Goal: Task Accomplishment & Management: Manage account settings

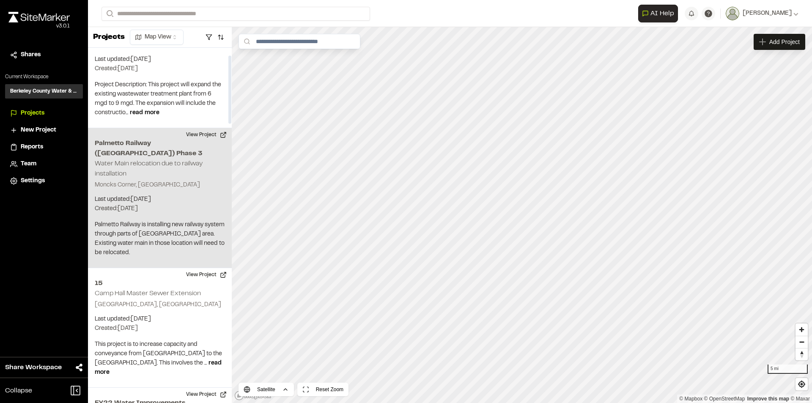
scroll to position [42, 0]
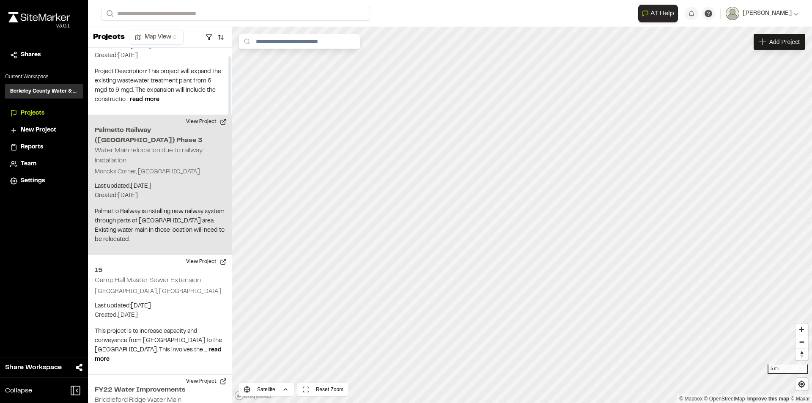
click at [203, 120] on button "View Project" at bounding box center [206, 122] width 51 height 14
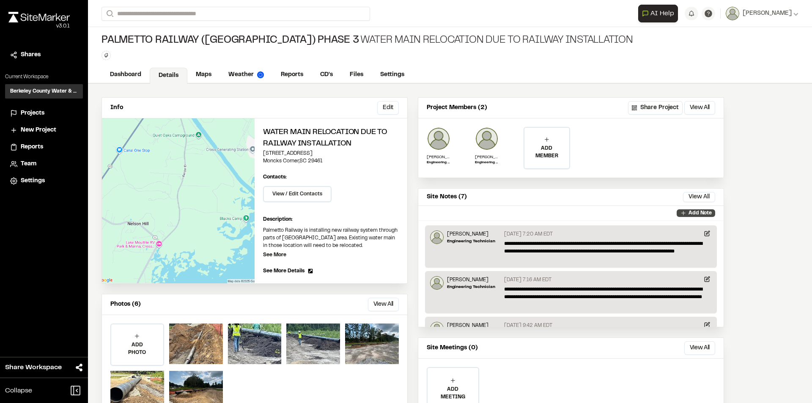
click at [686, 211] on icon at bounding box center [683, 213] width 7 height 7
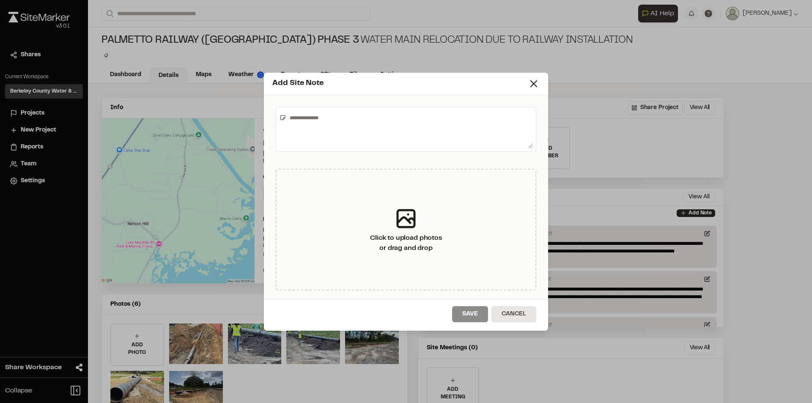
click at [334, 123] on textarea at bounding box center [409, 129] width 246 height 37
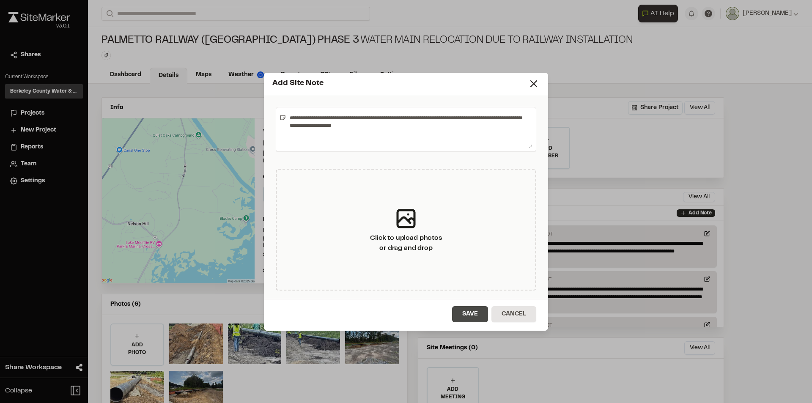
type textarea "**********"
click at [474, 312] on button "Save" at bounding box center [470, 314] width 36 height 16
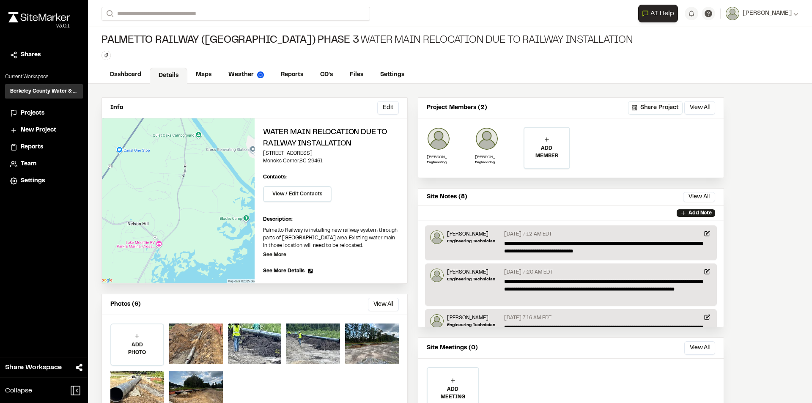
click at [41, 114] on span "Projects" at bounding box center [33, 113] width 24 height 9
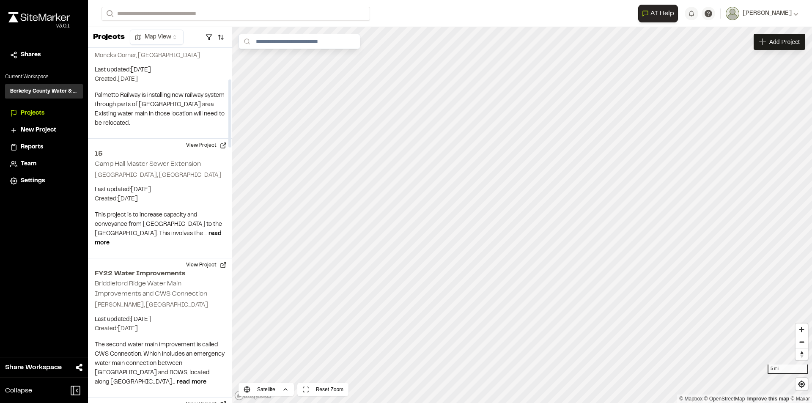
scroll to position [169, 0]
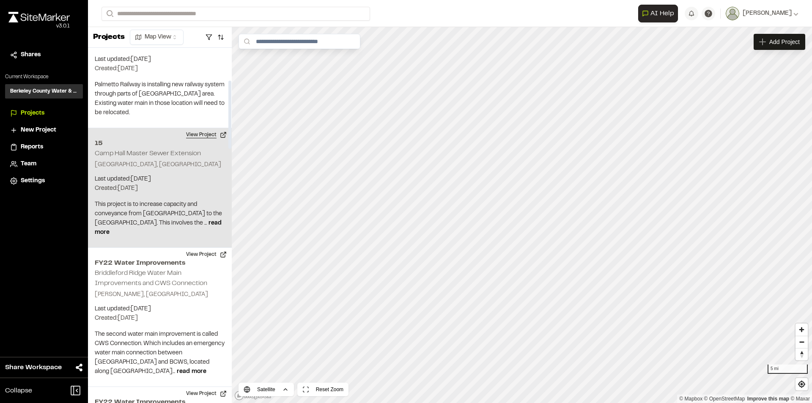
click at [206, 128] on button "View Project" at bounding box center [206, 135] width 51 height 14
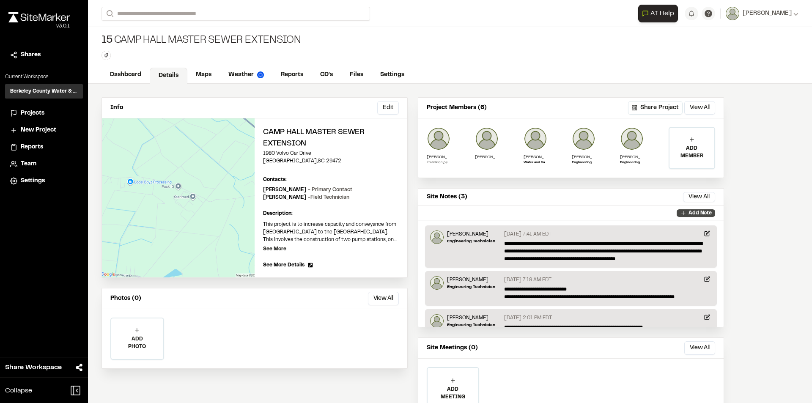
click at [692, 213] on p "Add Note" at bounding box center [699, 213] width 23 height 8
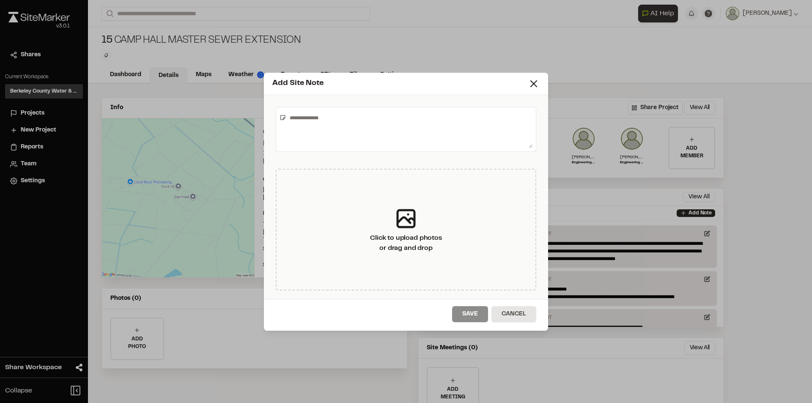
scroll to position [41, 0]
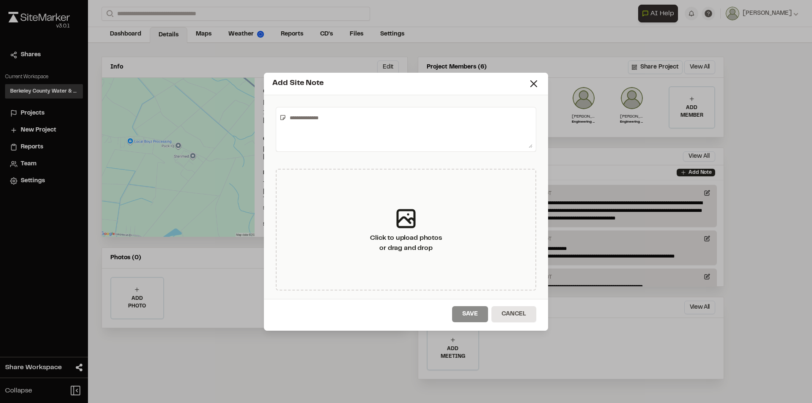
click at [360, 132] on textarea at bounding box center [409, 129] width 246 height 37
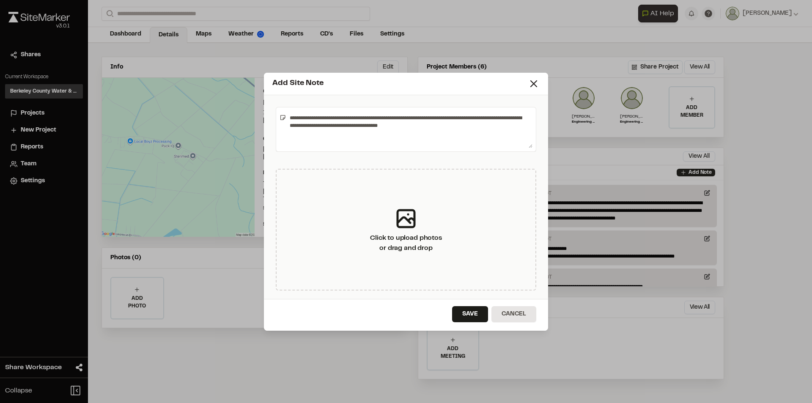
click at [391, 126] on textarea "**********" at bounding box center [409, 129] width 246 height 37
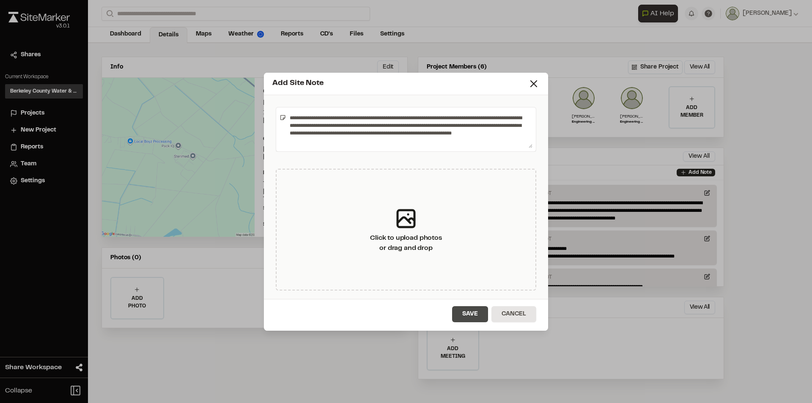
type textarea "**********"
click at [473, 309] on button "Save" at bounding box center [470, 314] width 36 height 16
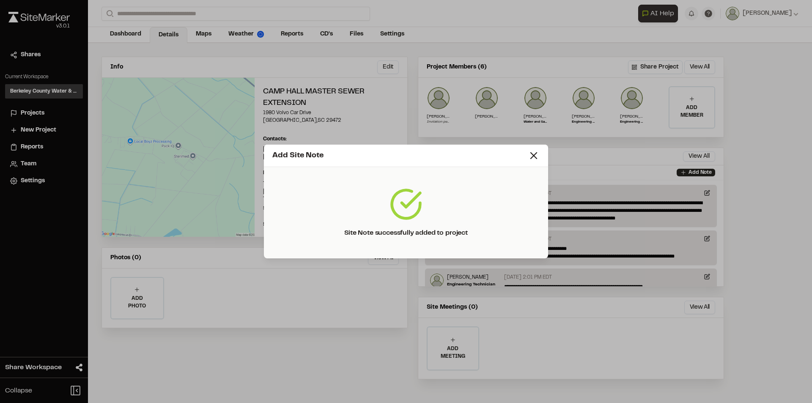
scroll to position [0, 0]
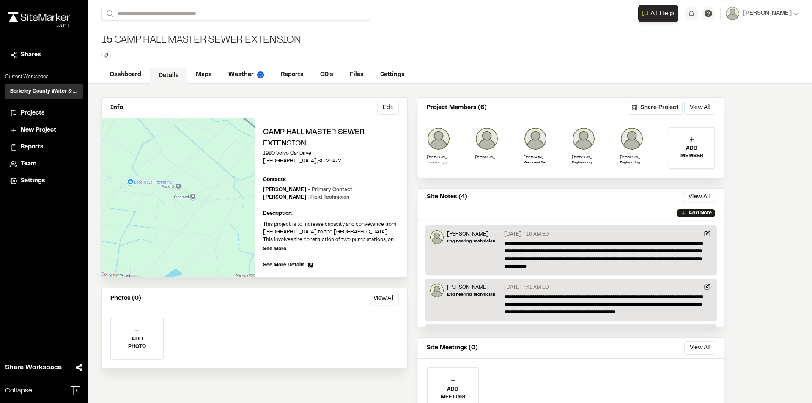
click at [39, 115] on span "Projects" at bounding box center [33, 113] width 24 height 9
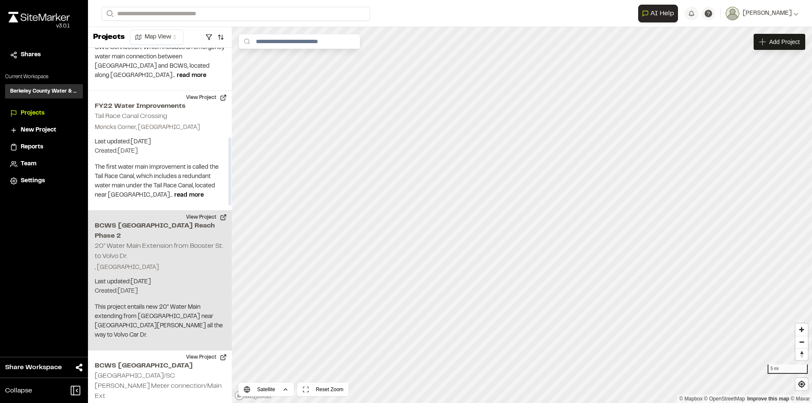
scroll to position [507, 0]
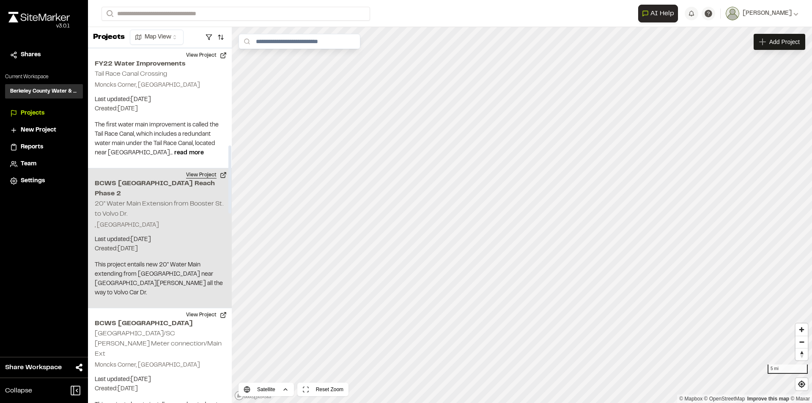
click at [200, 168] on button "View Project" at bounding box center [206, 175] width 51 height 14
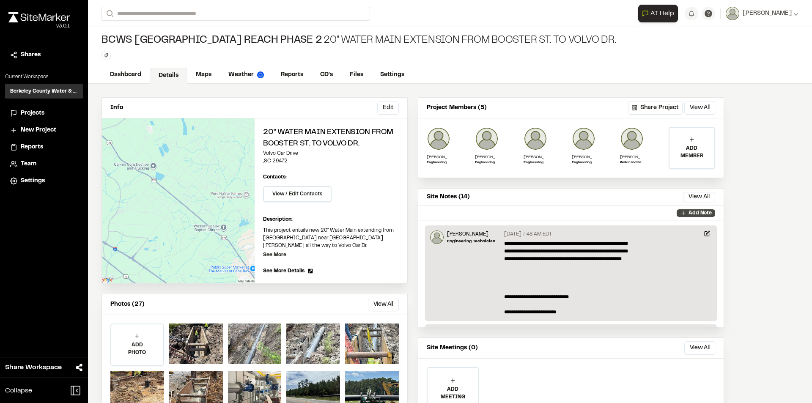
click at [687, 213] on icon at bounding box center [683, 213] width 7 height 7
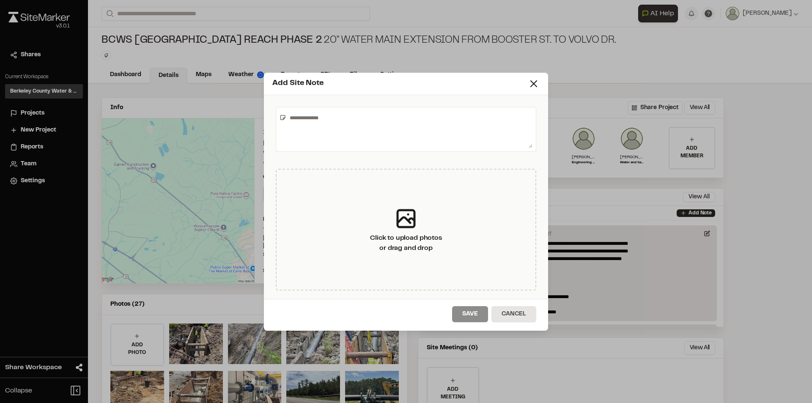
paste textarea "**********"
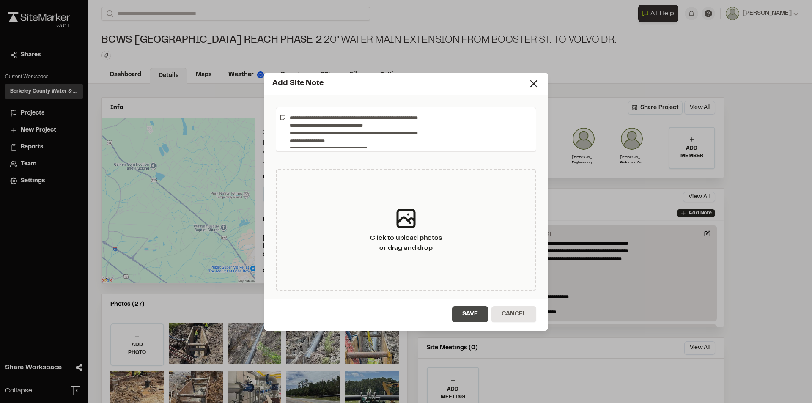
type textarea "**********"
click at [479, 316] on button "Save" at bounding box center [470, 314] width 36 height 16
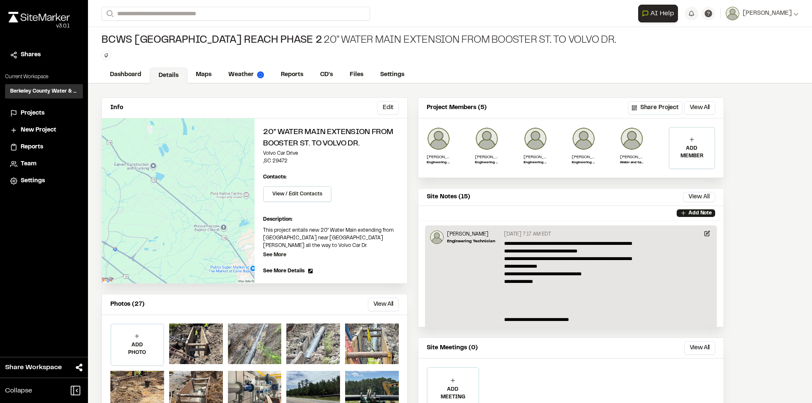
click at [33, 114] on span "Projects" at bounding box center [33, 113] width 24 height 9
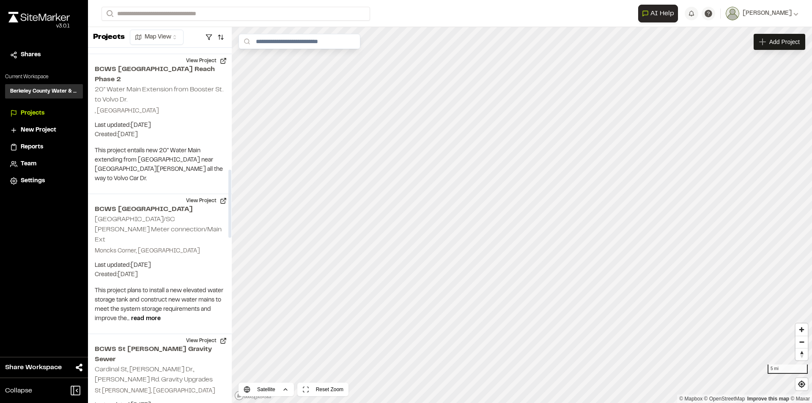
scroll to position [634, 0]
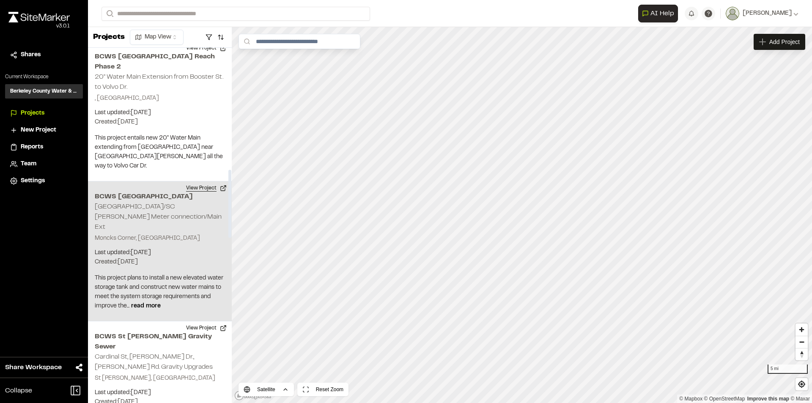
click at [202, 181] on button "View Project" at bounding box center [206, 188] width 51 height 14
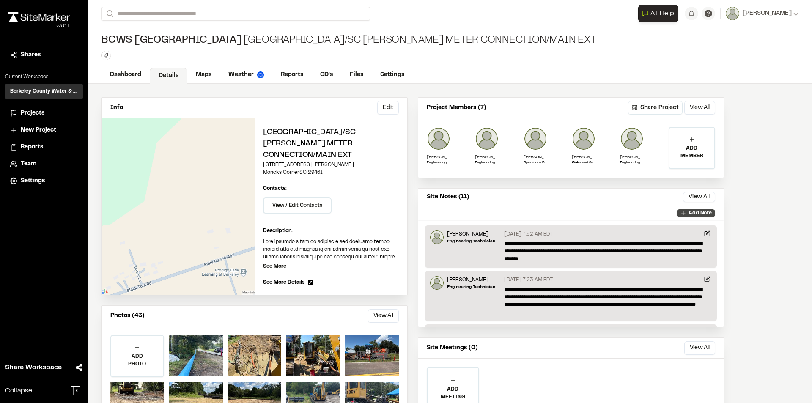
click at [694, 215] on p "Add Note" at bounding box center [699, 213] width 23 height 8
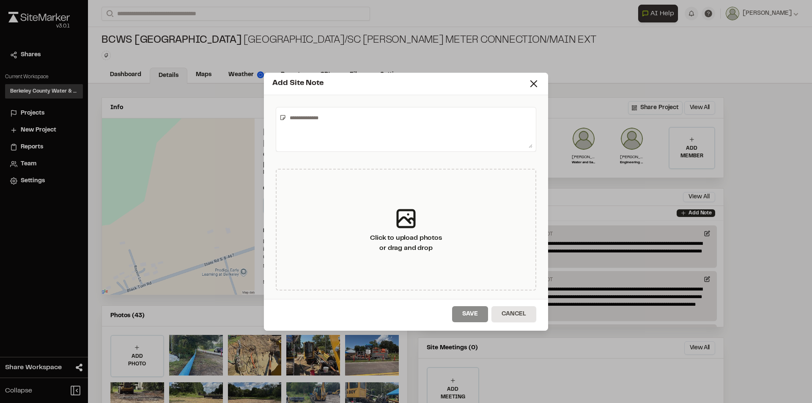
click at [298, 119] on textarea at bounding box center [409, 129] width 246 height 37
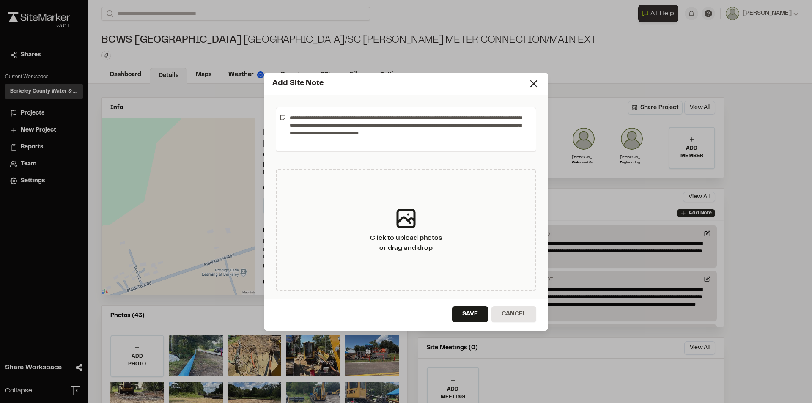
click at [376, 133] on textarea "**********" at bounding box center [409, 129] width 246 height 37
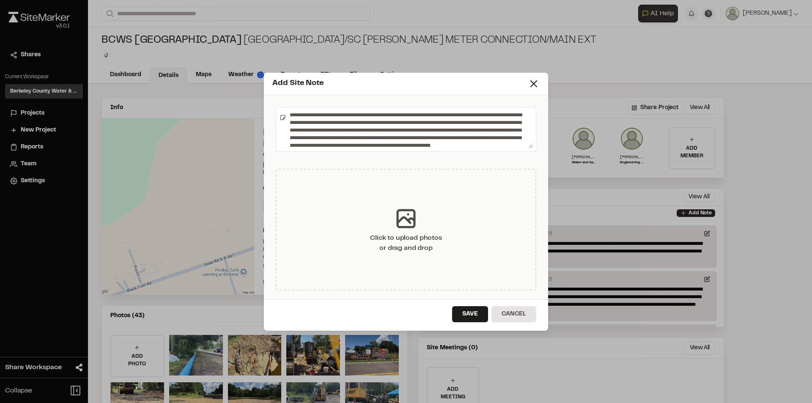
scroll to position [11, 0]
click at [485, 140] on textarea "**********" at bounding box center [409, 129] width 246 height 37
type textarea "**********"
click at [474, 316] on button "Save" at bounding box center [470, 314] width 36 height 16
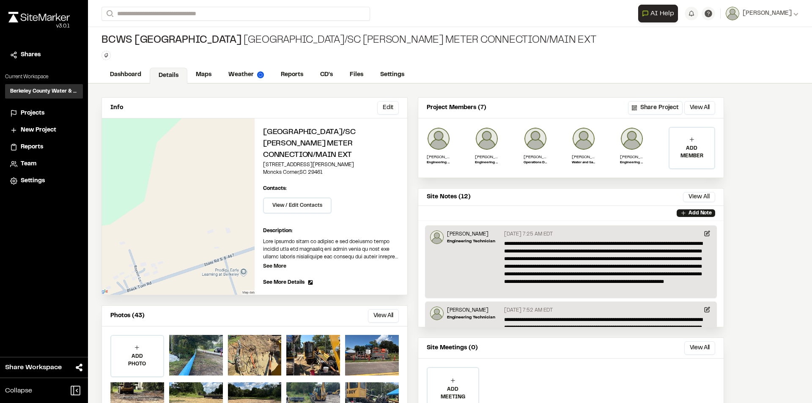
click at [33, 113] on span "Projects" at bounding box center [33, 113] width 24 height 9
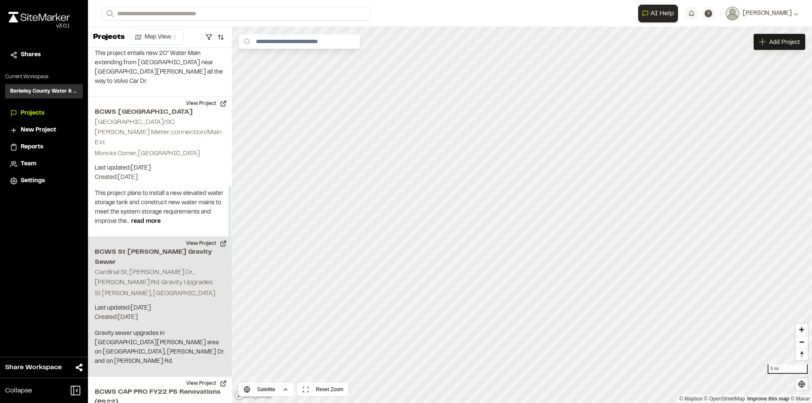
scroll to position [761, 0]
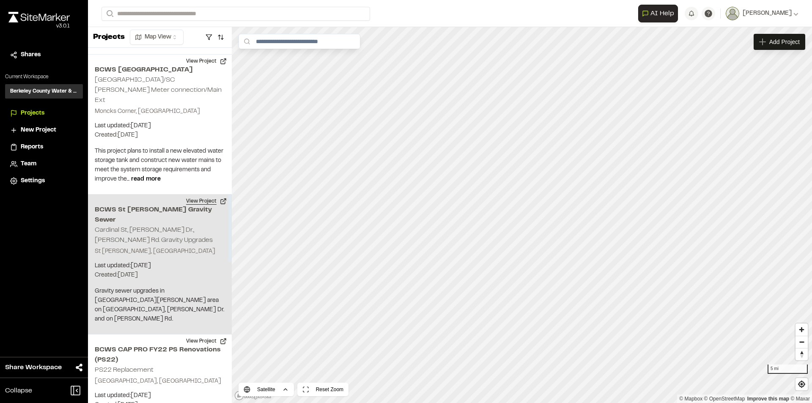
click at [204, 194] on button "View Project" at bounding box center [206, 201] width 51 height 14
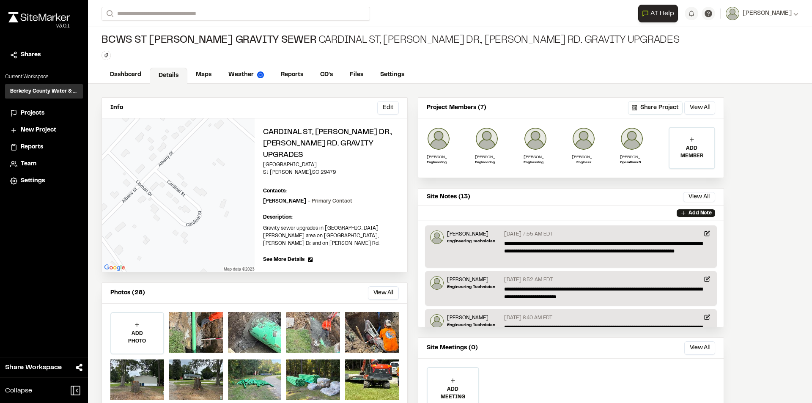
click at [690, 213] on p "Add Note" at bounding box center [699, 213] width 23 height 8
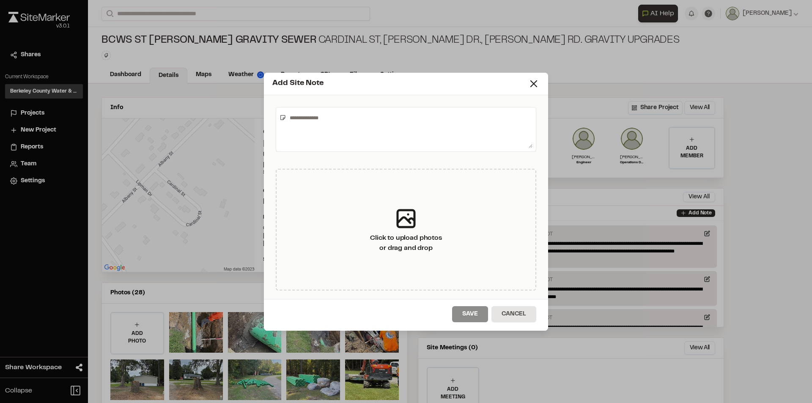
click at [295, 120] on textarea at bounding box center [409, 129] width 246 height 37
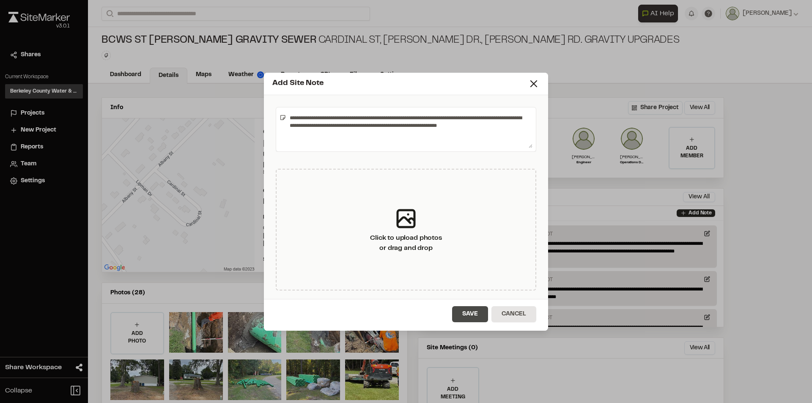
type textarea "**********"
click at [467, 315] on button "Save" at bounding box center [470, 314] width 36 height 16
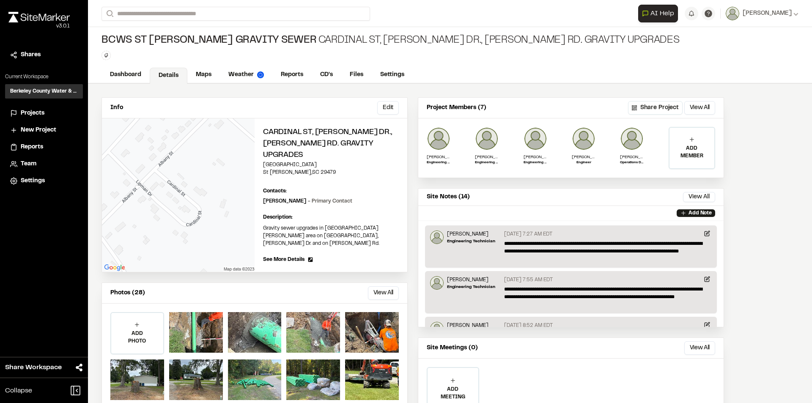
click at [39, 111] on span "Projects" at bounding box center [33, 113] width 24 height 9
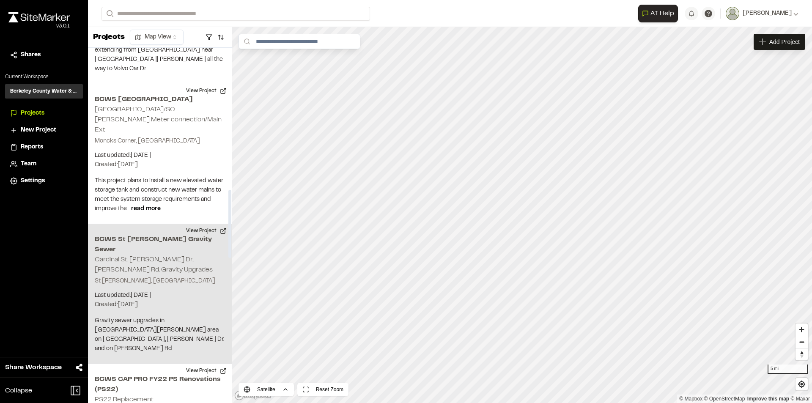
scroll to position [761, 0]
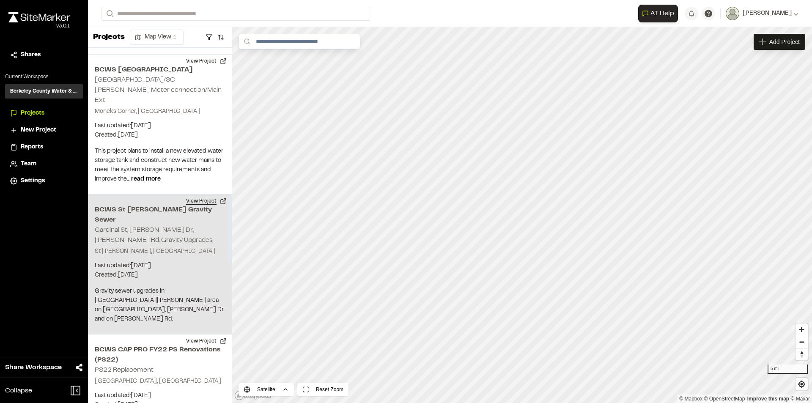
click at [197, 194] on button "View Project" at bounding box center [206, 201] width 51 height 14
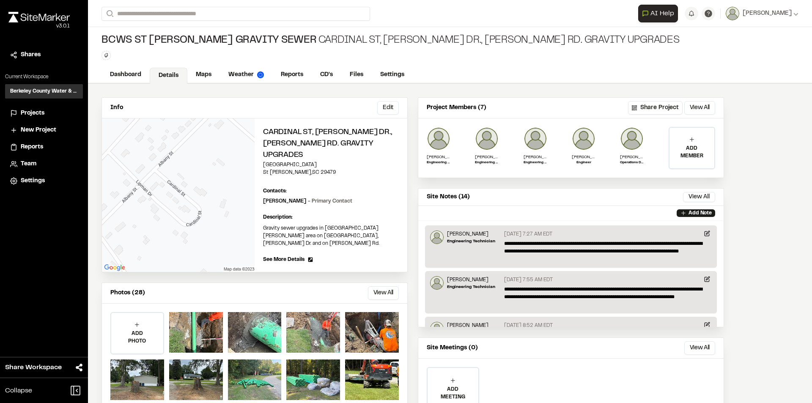
click at [36, 112] on span "Projects" at bounding box center [33, 113] width 24 height 9
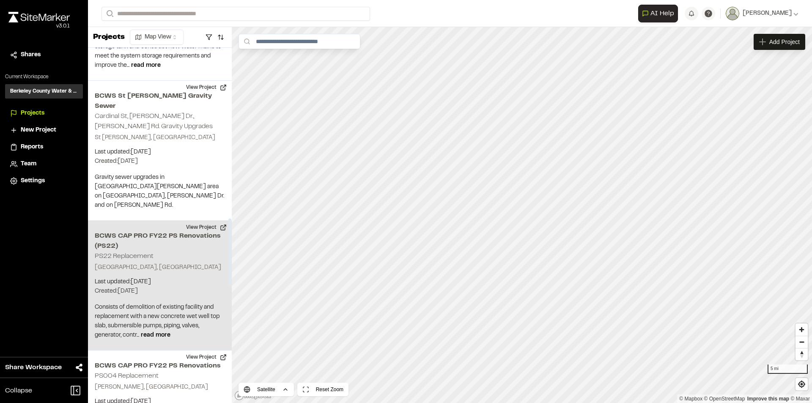
scroll to position [888, 0]
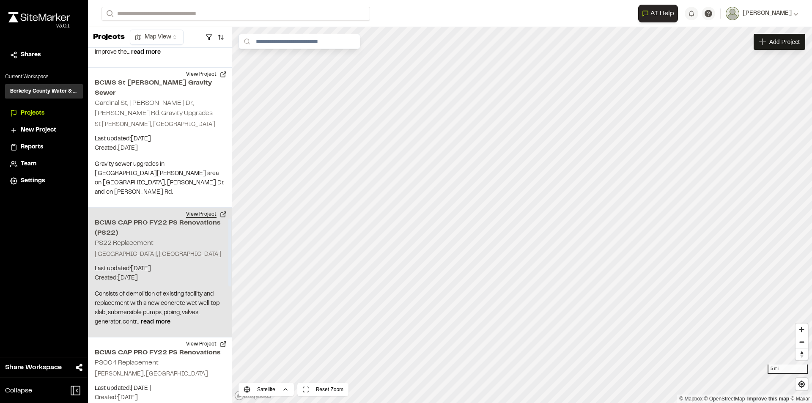
click at [201, 208] on button "View Project" at bounding box center [206, 215] width 51 height 14
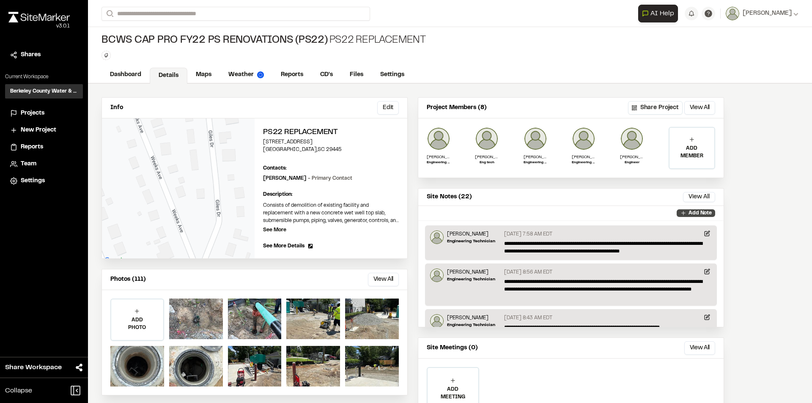
click at [691, 213] on p "Add Note" at bounding box center [699, 213] width 23 height 8
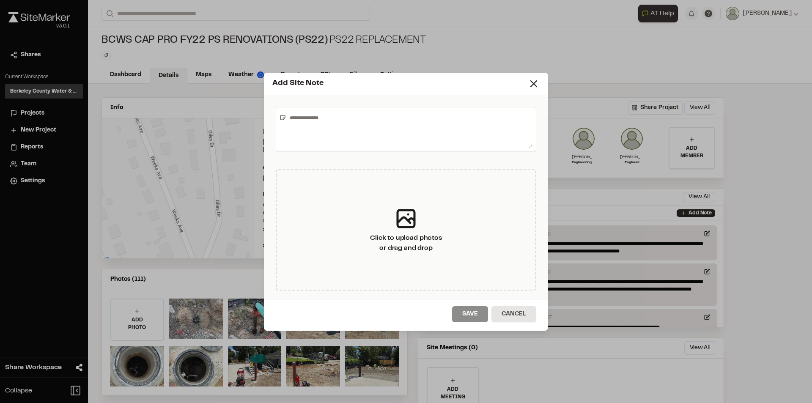
click at [303, 125] on textarea at bounding box center [409, 129] width 246 height 37
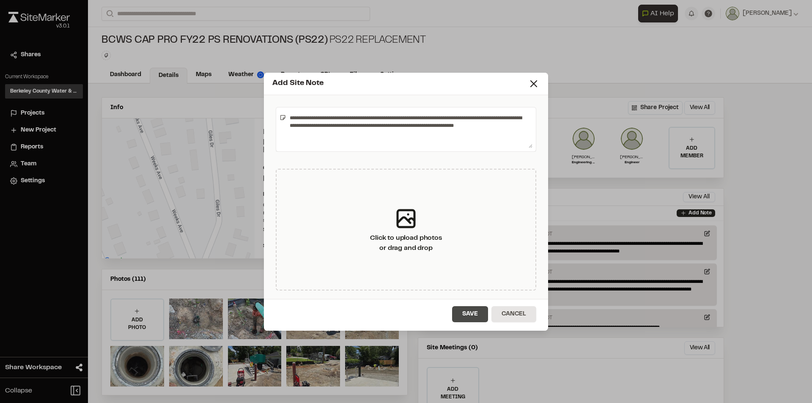
type textarea "**********"
click at [471, 317] on button "Save" at bounding box center [470, 314] width 36 height 16
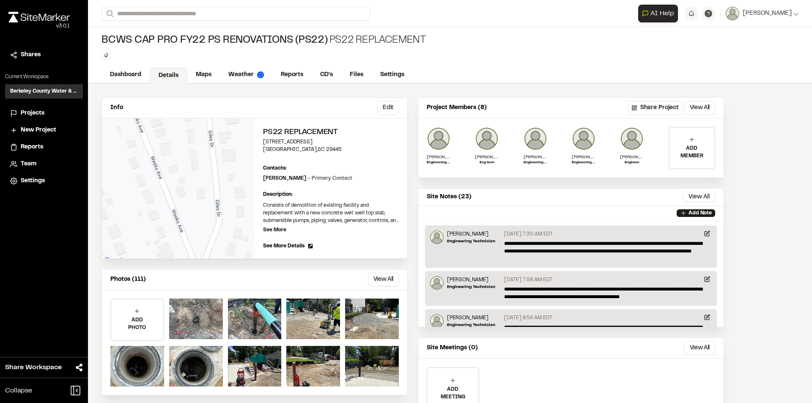
click at [37, 110] on span "Projects" at bounding box center [33, 113] width 24 height 9
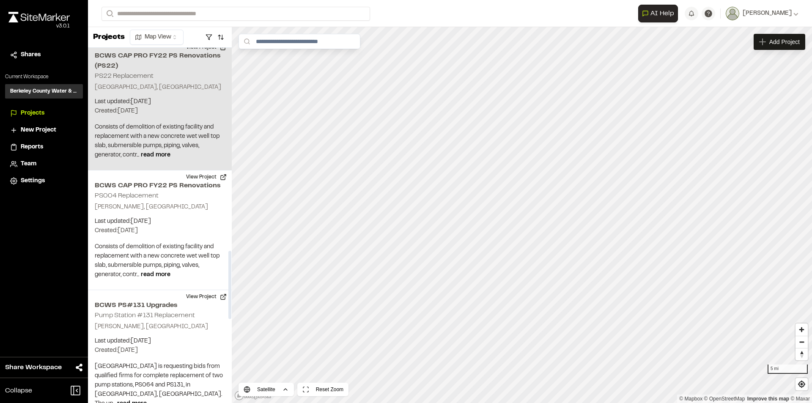
scroll to position [1057, 0]
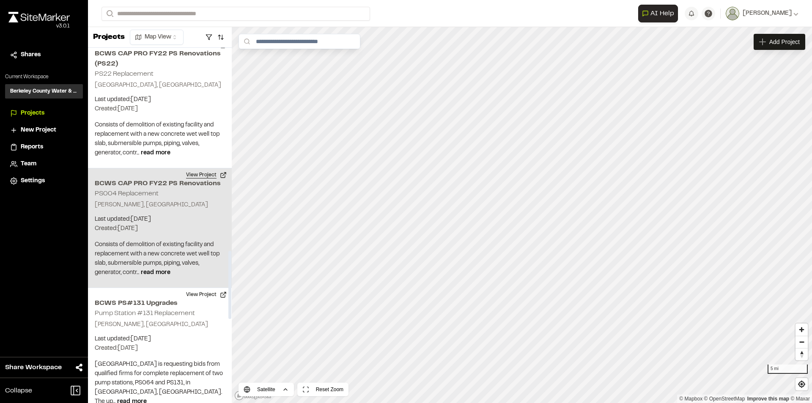
click at [198, 168] on button "View Project" at bounding box center [206, 175] width 51 height 14
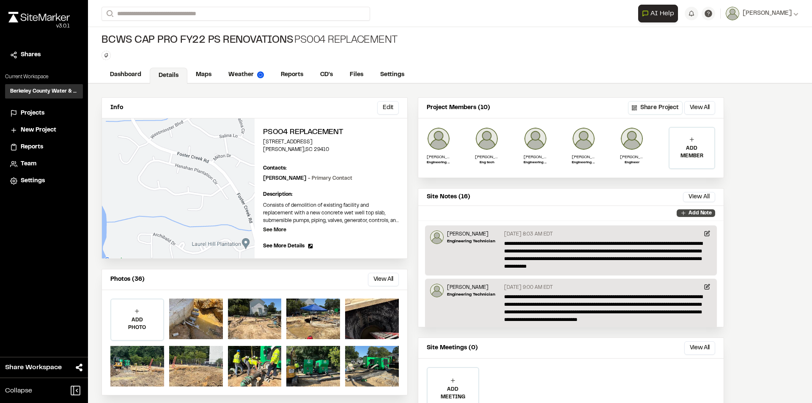
click at [693, 215] on p "Add Note" at bounding box center [699, 213] width 23 height 8
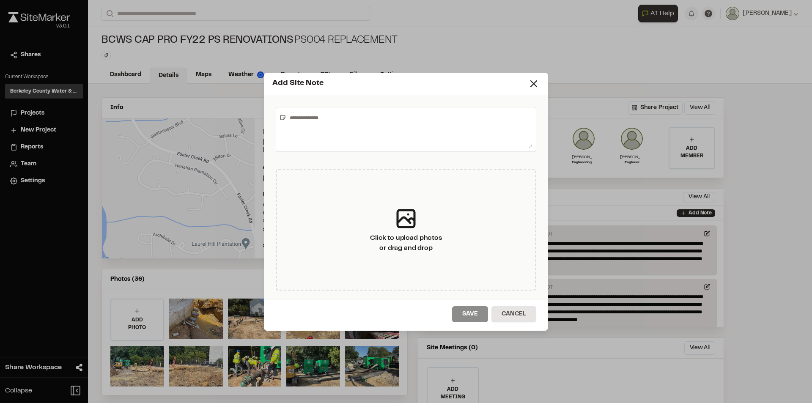
click at [318, 123] on textarea at bounding box center [409, 129] width 246 height 37
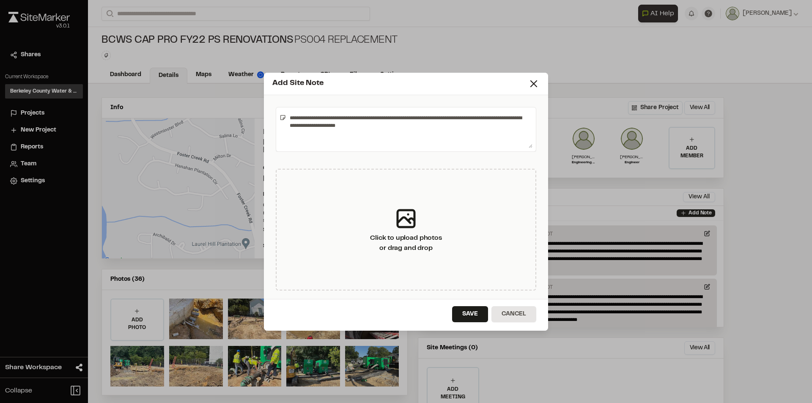
click at [308, 126] on textarea "**********" at bounding box center [409, 129] width 246 height 37
type textarea "**********"
click at [476, 315] on button "Save" at bounding box center [470, 314] width 36 height 16
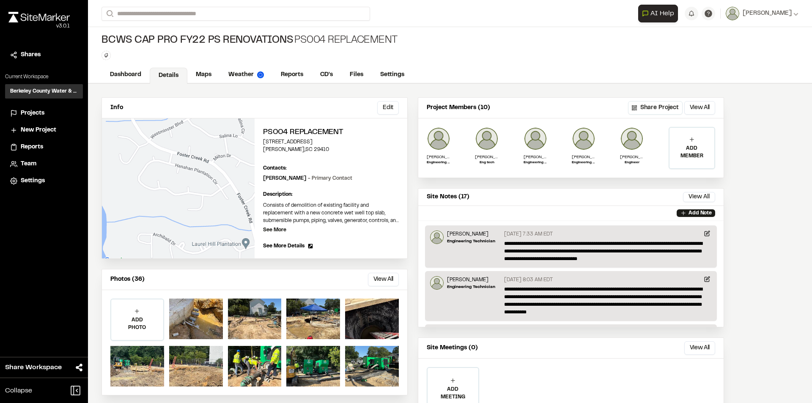
click at [39, 110] on span "Projects" at bounding box center [33, 113] width 24 height 9
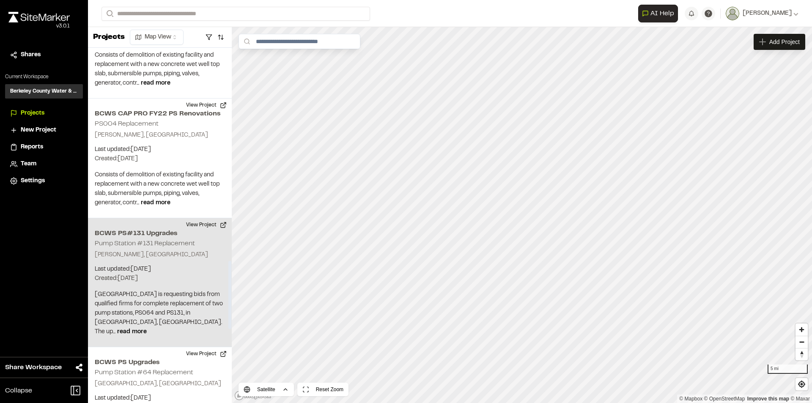
scroll to position [1141, 0]
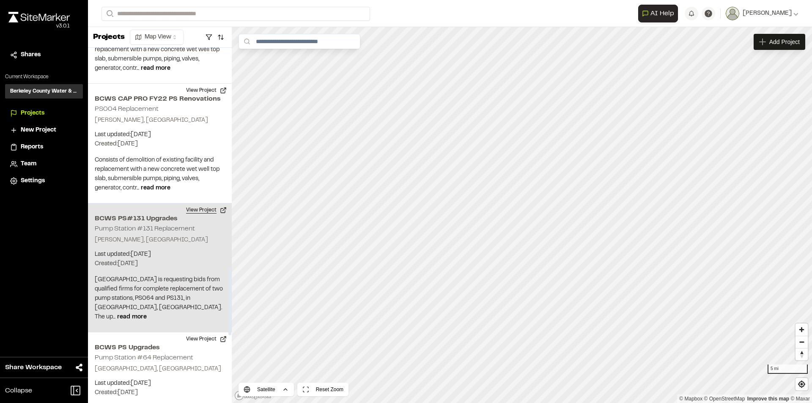
click at [200, 203] on button "View Project" at bounding box center [206, 210] width 51 height 14
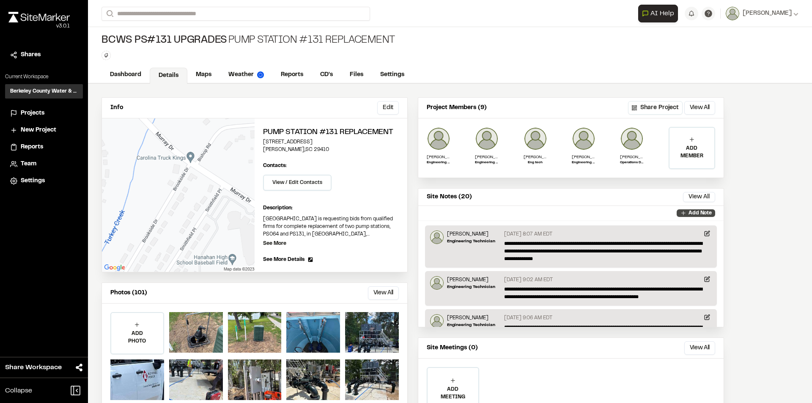
click at [689, 214] on p "Add Note" at bounding box center [699, 213] width 23 height 8
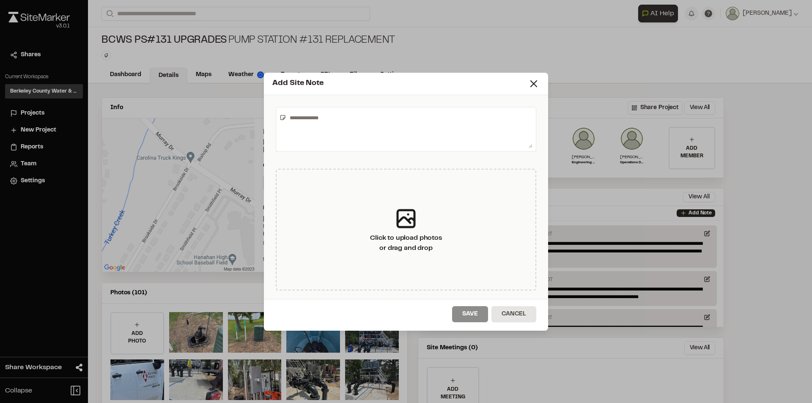
click at [299, 114] on textarea at bounding box center [409, 129] width 246 height 37
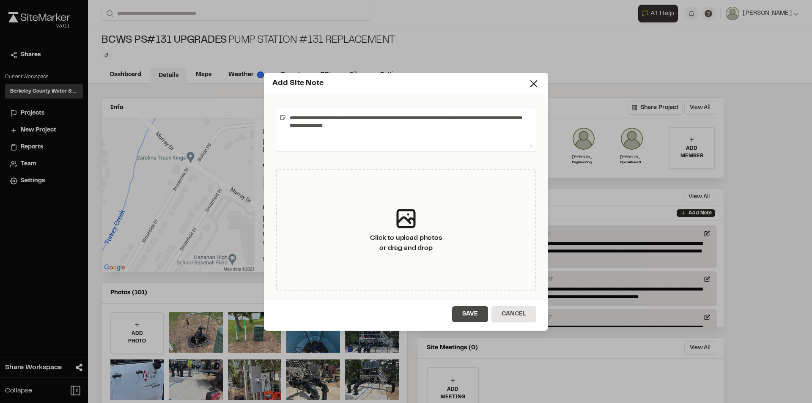
type textarea "**********"
click at [479, 317] on button "Save" at bounding box center [470, 314] width 36 height 16
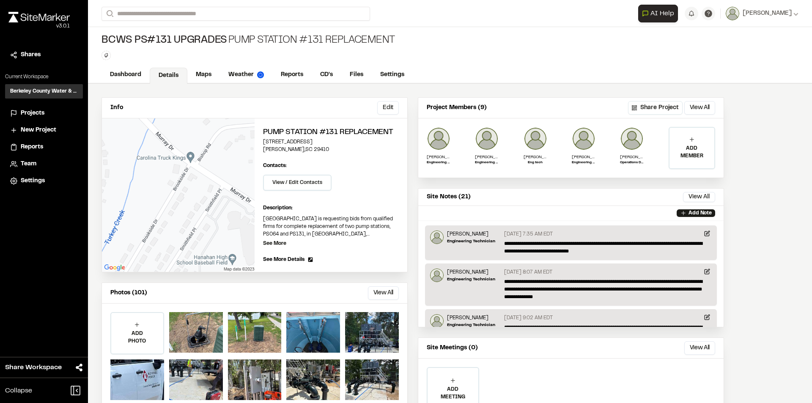
click at [31, 113] on span "Projects" at bounding box center [33, 113] width 24 height 9
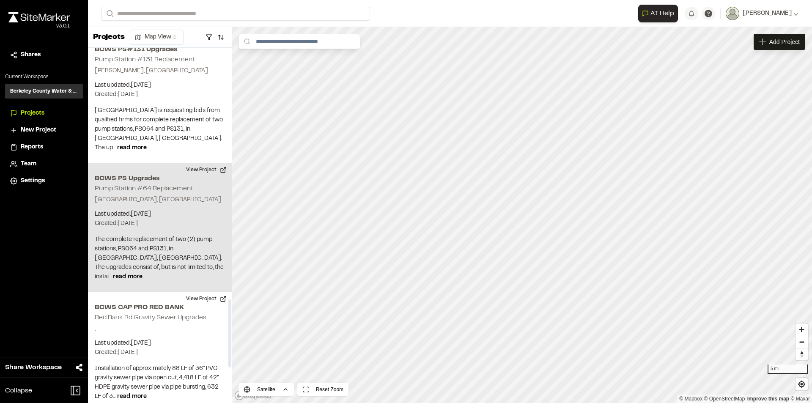
scroll to position [1268, 0]
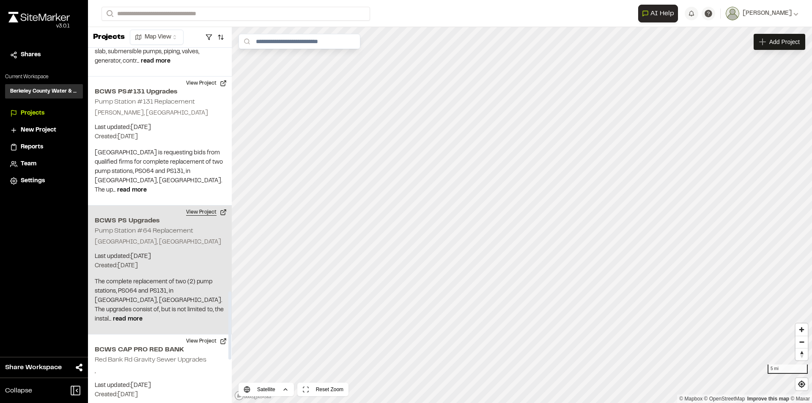
click at [202, 205] on button "View Project" at bounding box center [206, 212] width 51 height 14
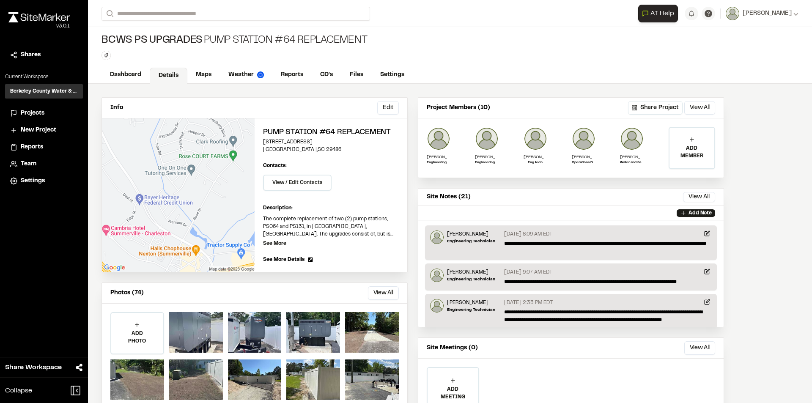
click at [692, 213] on p "Add Note" at bounding box center [699, 213] width 23 height 8
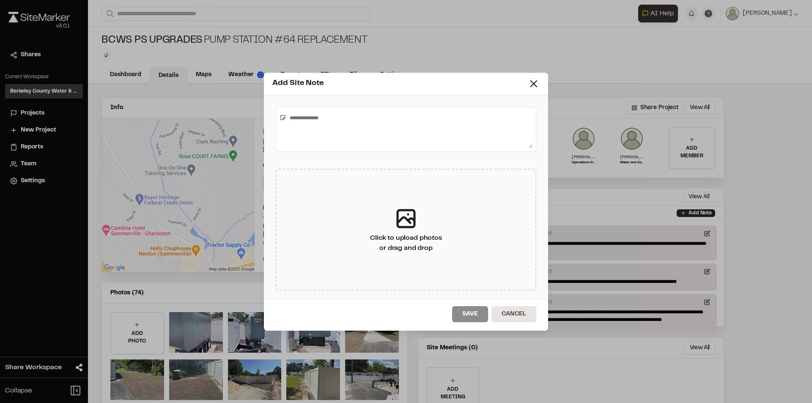
click at [301, 118] on textarea at bounding box center [409, 129] width 246 height 37
drag, startPoint x: 303, startPoint y: 124, endPoint x: 440, endPoint y: 142, distance: 138.1
click at [440, 142] on textarea "**********" at bounding box center [409, 129] width 246 height 37
type textarea "**********"
click at [472, 315] on button "Save" at bounding box center [470, 314] width 36 height 16
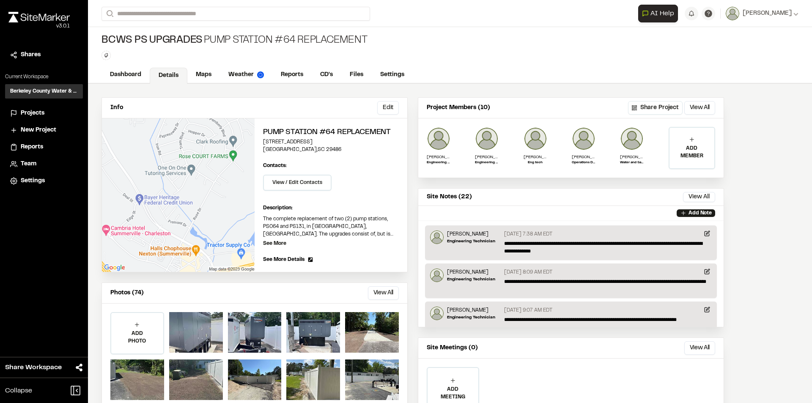
click at [22, 112] on span "Projects" at bounding box center [33, 113] width 24 height 9
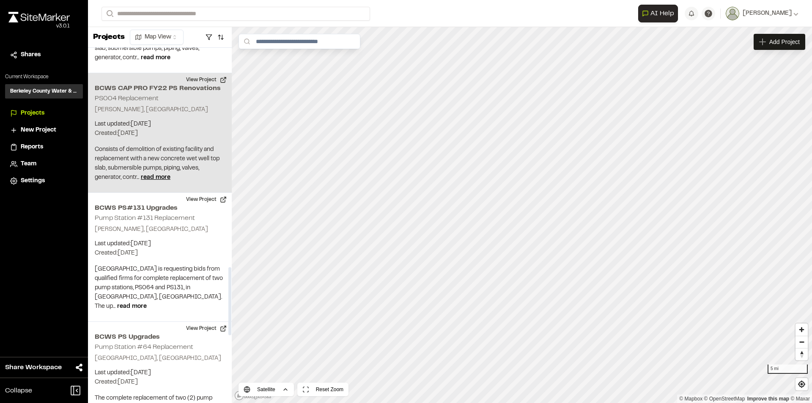
scroll to position [1141, 0]
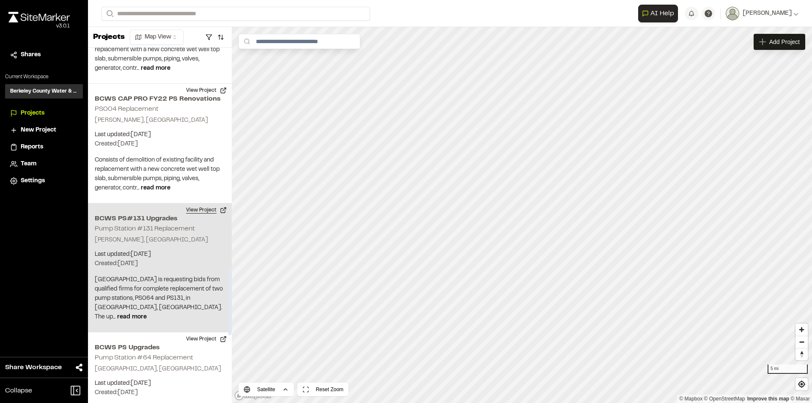
click at [197, 203] on button "View Project" at bounding box center [206, 210] width 51 height 14
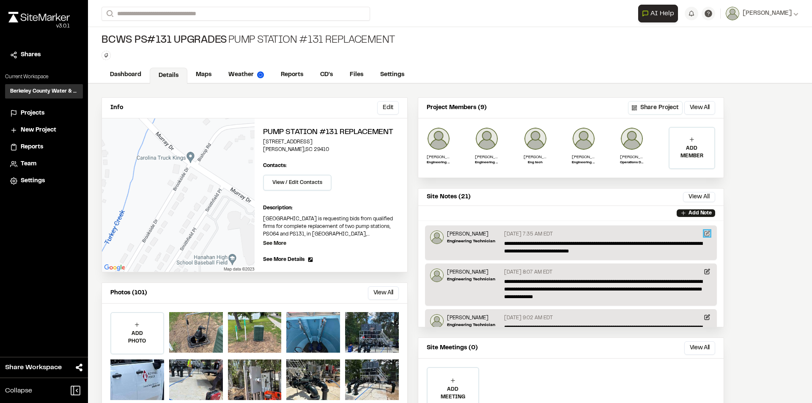
click at [706, 233] on icon at bounding box center [707, 232] width 3 height 3
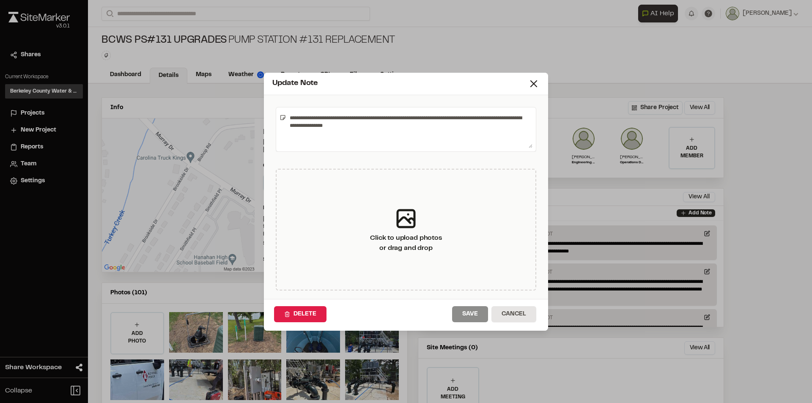
click at [367, 129] on textarea "**********" at bounding box center [409, 129] width 246 height 37
type textarea "**********"
click at [468, 312] on button "Save" at bounding box center [470, 314] width 36 height 16
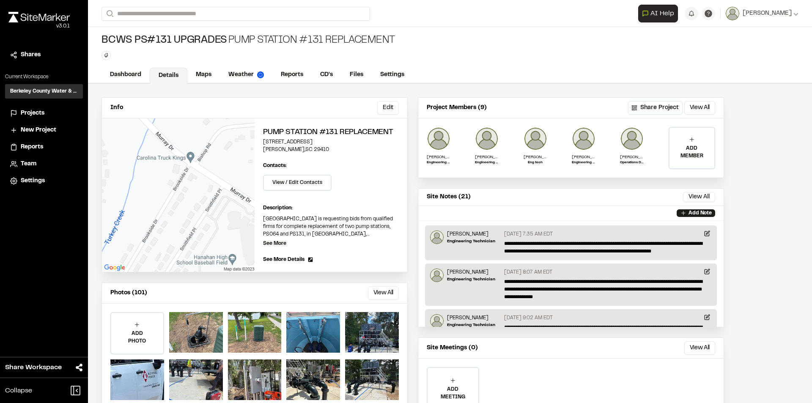
click at [33, 113] on span "Projects" at bounding box center [33, 113] width 24 height 9
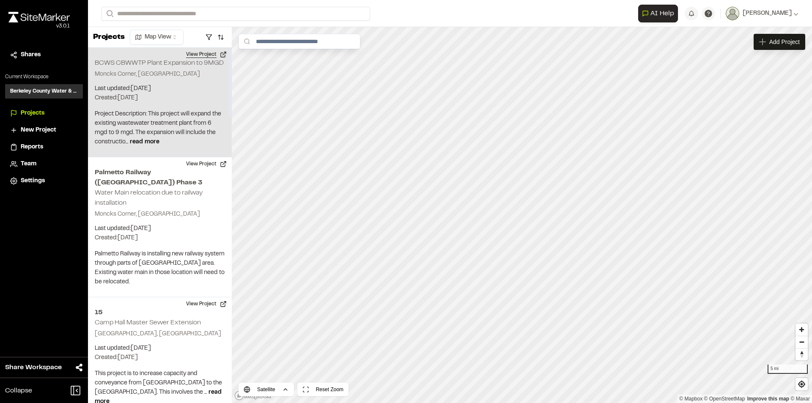
click at [197, 55] on button "View Project" at bounding box center [206, 55] width 51 height 14
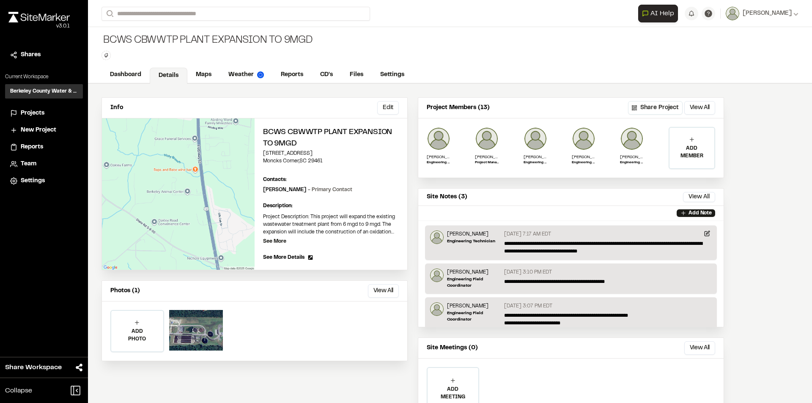
click at [41, 109] on span "Projects" at bounding box center [33, 113] width 24 height 9
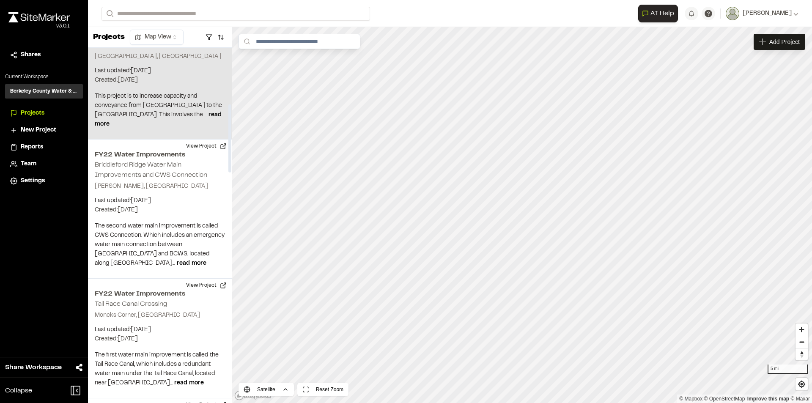
scroll to position [296, 0]
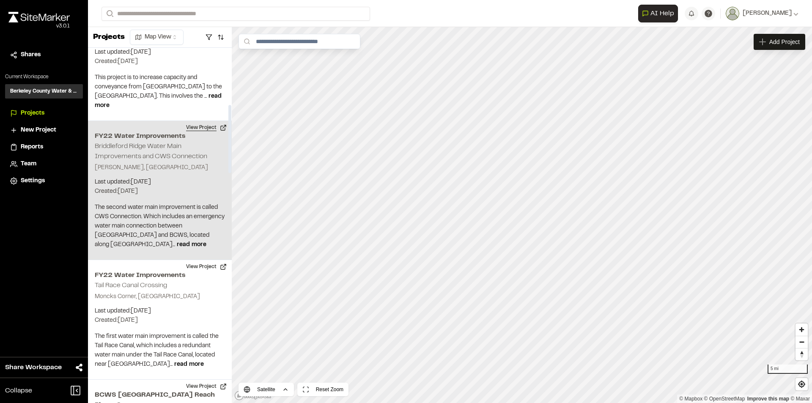
click at [202, 121] on button "View Project" at bounding box center [206, 128] width 51 height 14
